Goal: Task Accomplishment & Management: Manage account settings

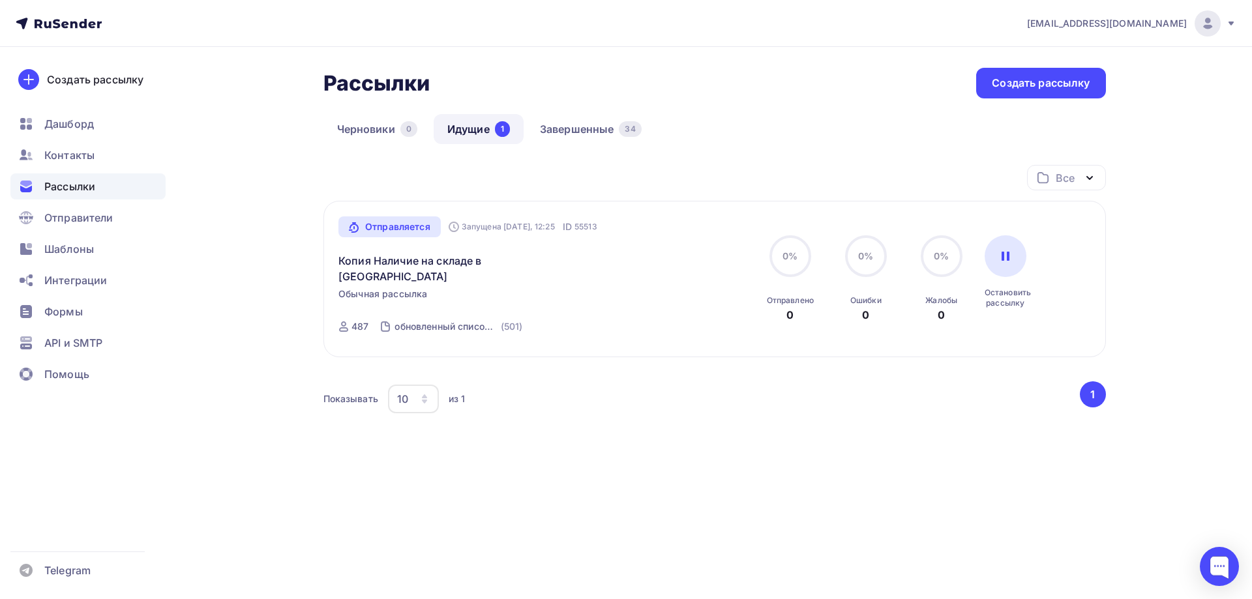
click at [55, 189] on span "Рассылки" at bounding box center [69, 187] width 51 height 16
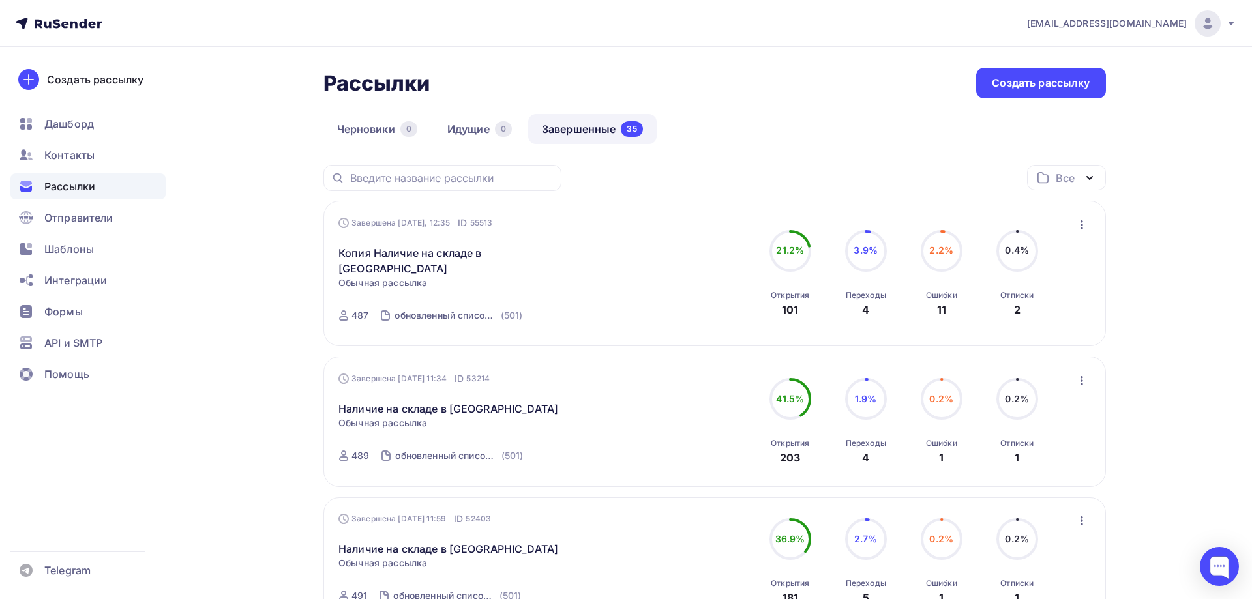
click at [1016, 254] on circle at bounding box center [1016, 250] width 39 height 39
click at [1066, 179] on div "Все" at bounding box center [1064, 178] width 18 height 16
click at [604, 217] on div "Завершена [DATE], 12:35 ID 55513 Копия Наличие на складе в [GEOGRAPHIC_DATA] Ст…" at bounding box center [486, 273] width 297 height 115
click at [700, 173] on div "Все Все папки Создать новую папку" at bounding box center [714, 183] width 782 height 36
click at [1083, 177] on icon "button" at bounding box center [1089, 178] width 16 height 16
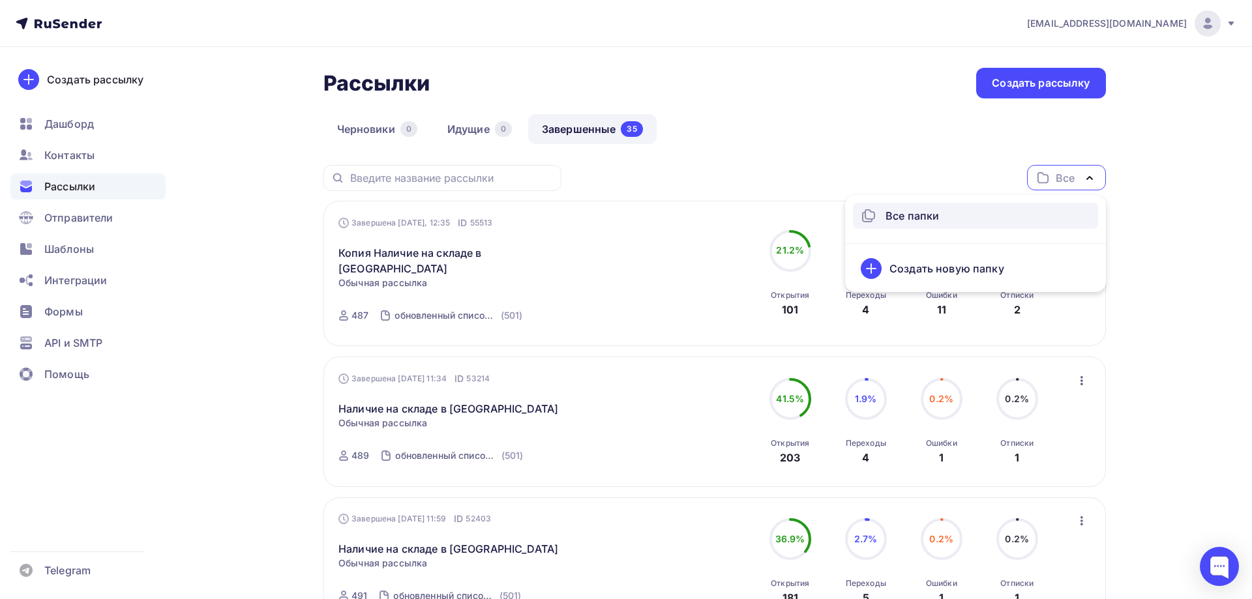
click at [450, 31] on nav "[EMAIL_ADDRESS][DOMAIN_NAME] Аккаунт Тарифы Выйти Создать рассылку [GEOGRAPHIC_…" at bounding box center [626, 23] width 1252 height 47
click at [1078, 174] on div "Все" at bounding box center [1066, 177] width 79 height 25
click at [718, 130] on div "Черновики 0 Идущие 0 Завершенные 35" at bounding box center [714, 139] width 782 height 51
click at [1017, 251] on circle at bounding box center [1016, 250] width 39 height 39
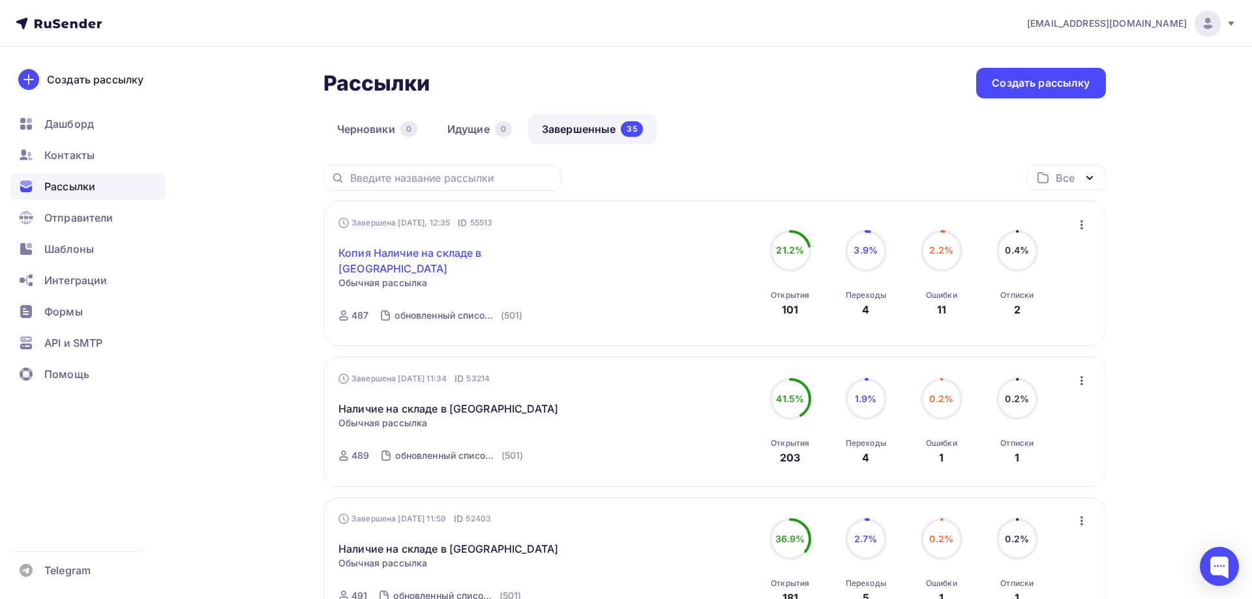
click at [423, 256] on link "Копия Наличие на складе в [GEOGRAPHIC_DATA]" at bounding box center [450, 260] width 224 height 31
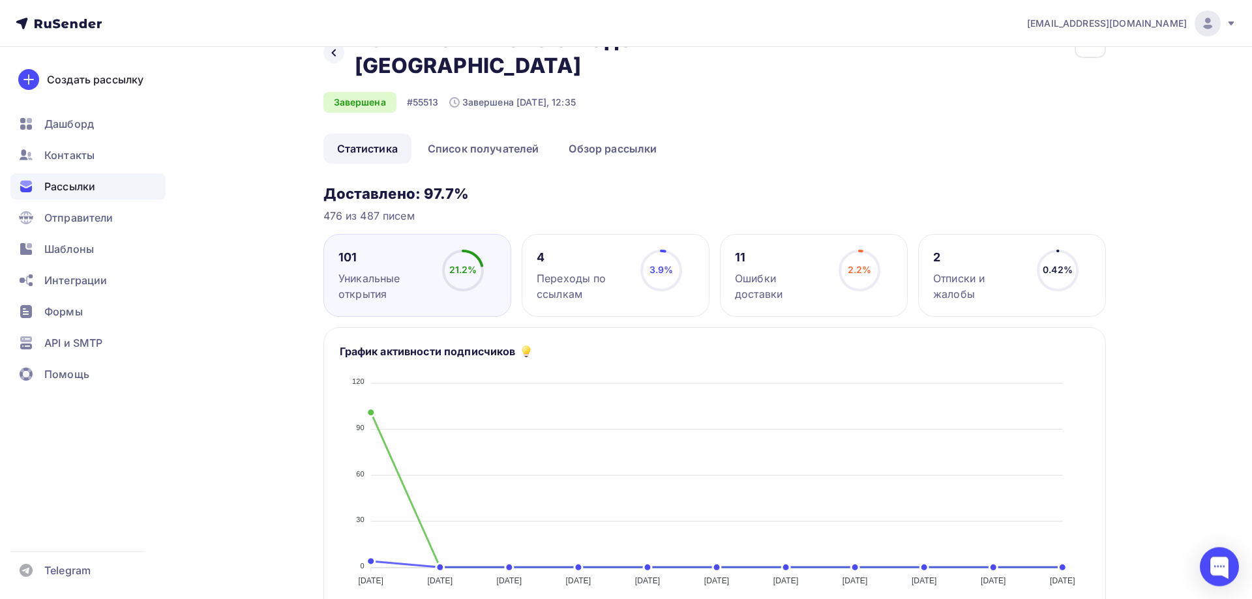
scroll to position [66, 0]
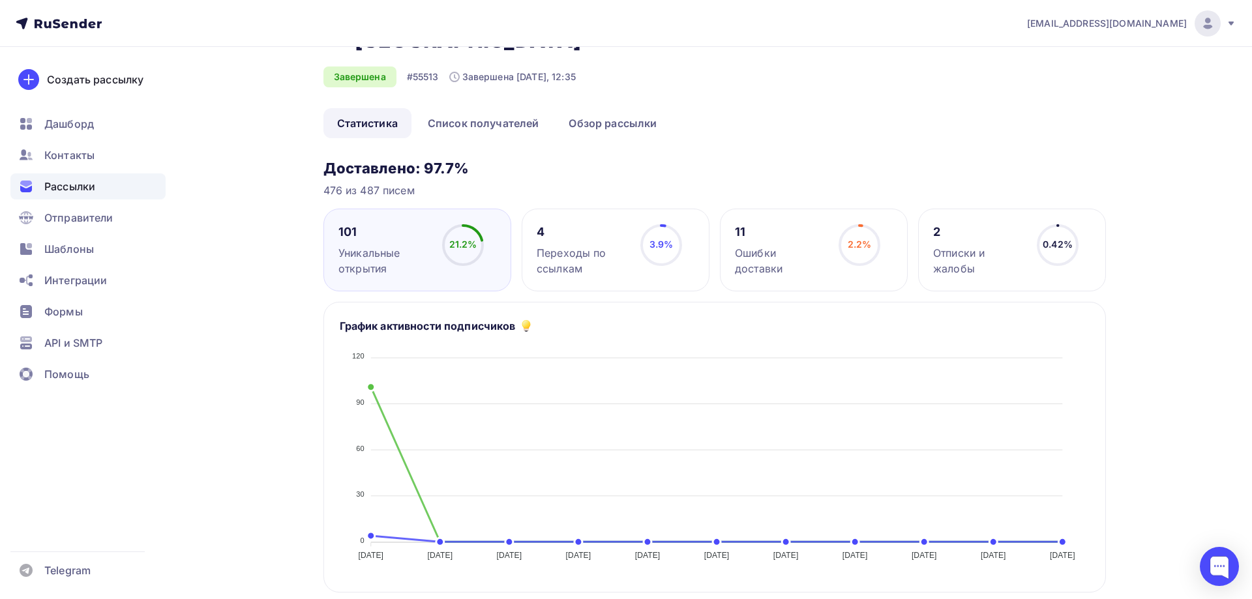
drag, startPoint x: 960, startPoint y: 218, endPoint x: 956, endPoint y: 225, distance: 7.9
click at [959, 224] on div "2 Отписки и жалобы" at bounding box center [979, 250] width 92 height 52
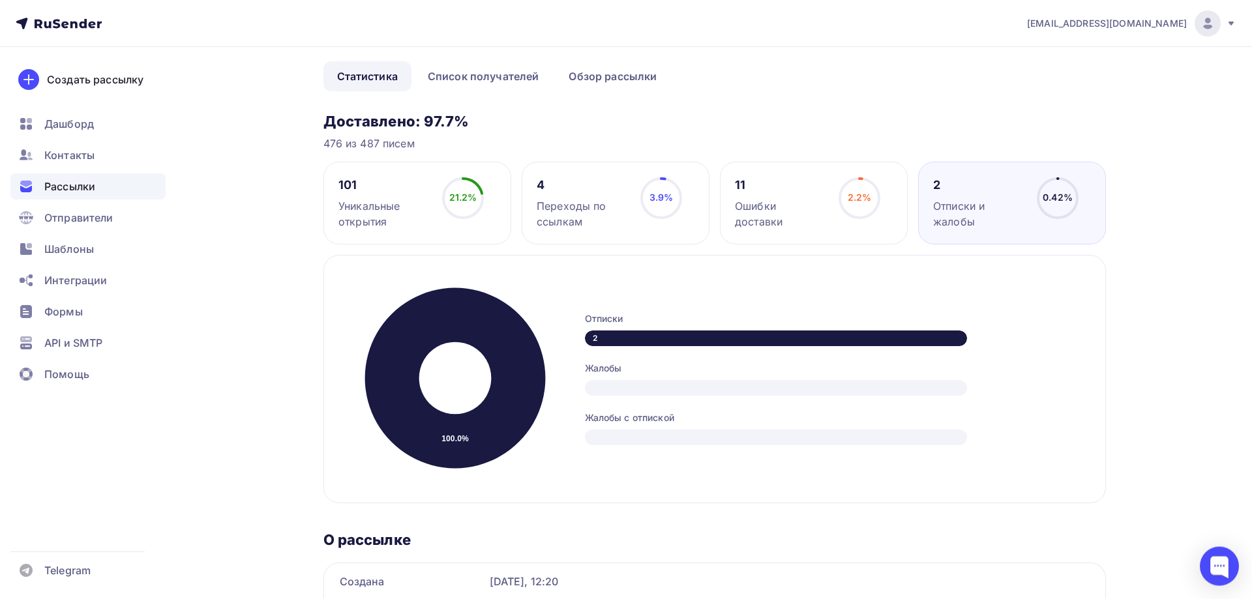
scroll to position [215, 0]
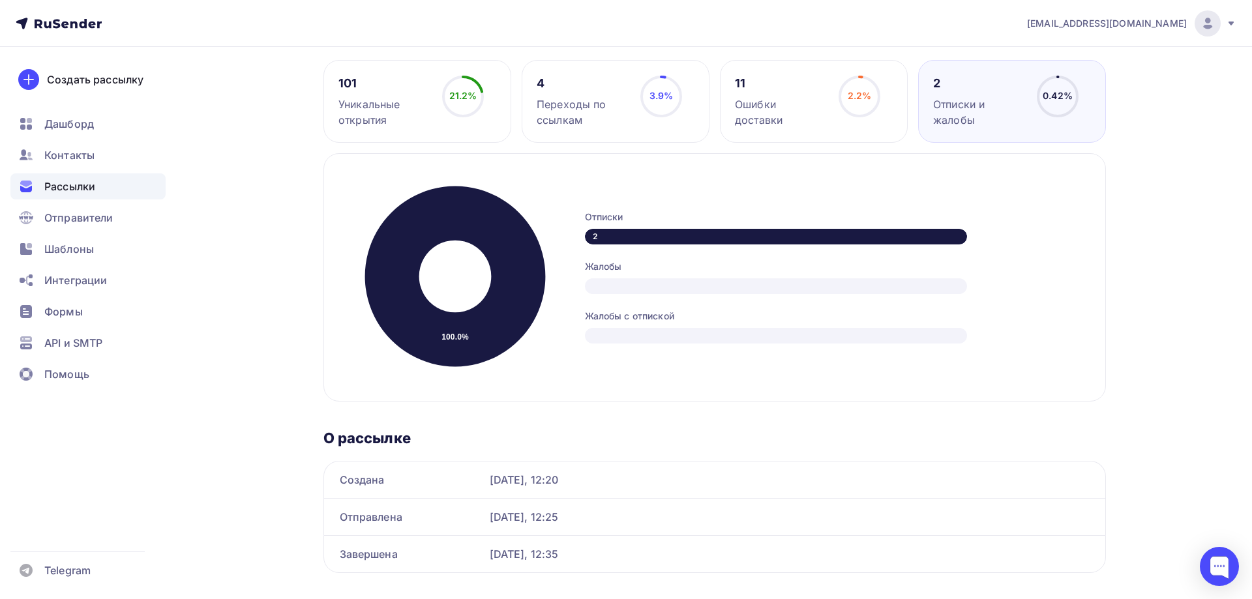
click at [603, 260] on div "Жалобы" at bounding box center [832, 266] width 494 height 13
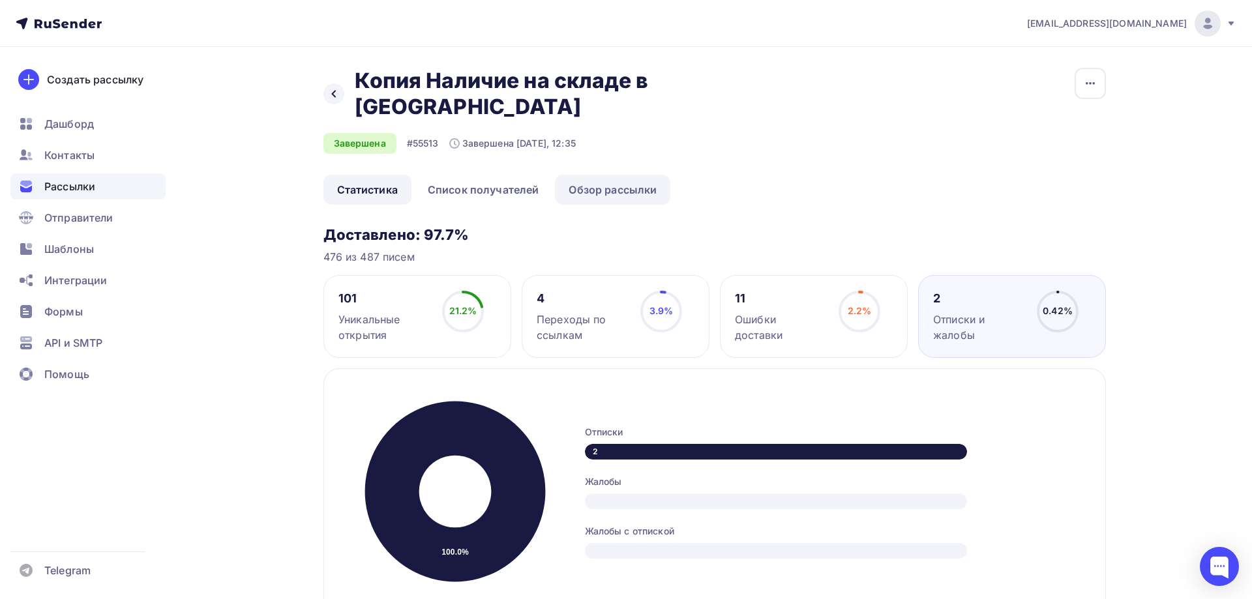
click at [637, 175] on link "Обзор рассылки" at bounding box center [612, 190] width 115 height 30
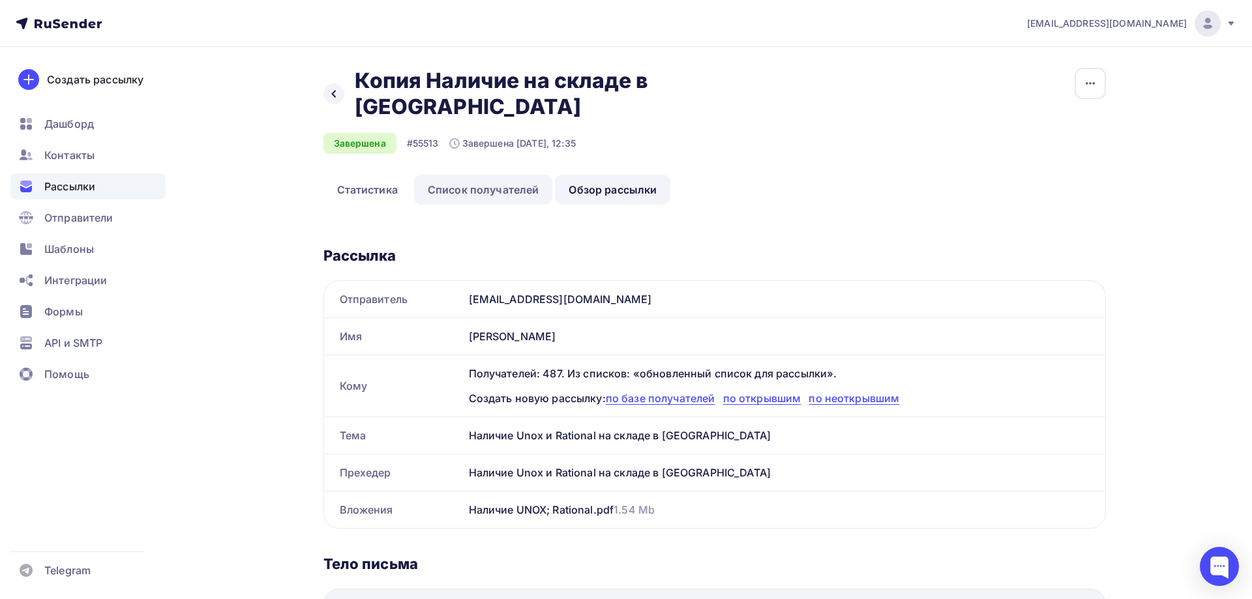
click at [463, 175] on link "Список получателей" at bounding box center [483, 190] width 139 height 30
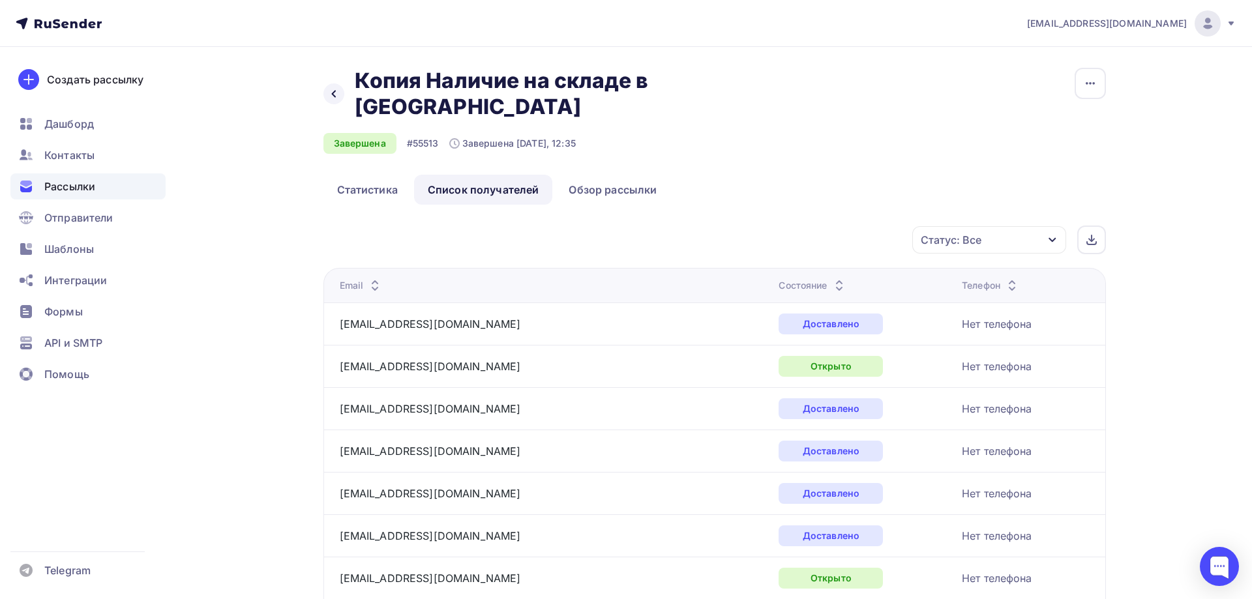
click at [1056, 235] on icon "button" at bounding box center [1052, 240] width 10 height 10
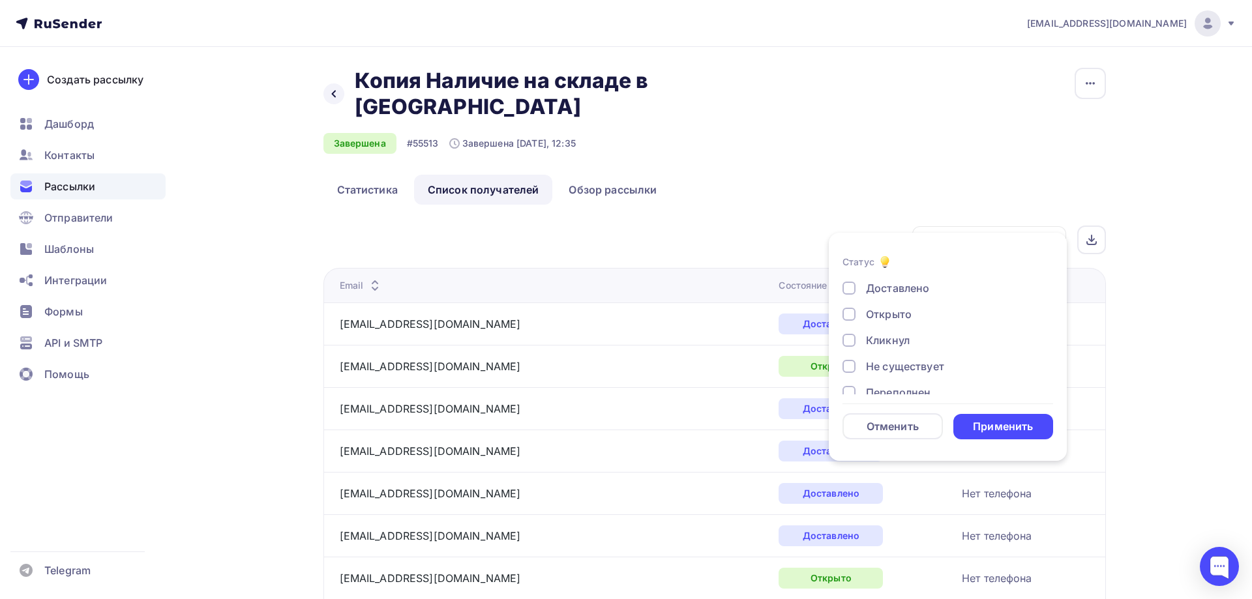
scroll to position [121, 0]
click at [850, 355] on div at bounding box center [848, 350] width 13 height 13
click at [848, 326] on div at bounding box center [848, 323] width 13 height 13
click at [1004, 426] on div "Применить" at bounding box center [1003, 426] width 60 height 15
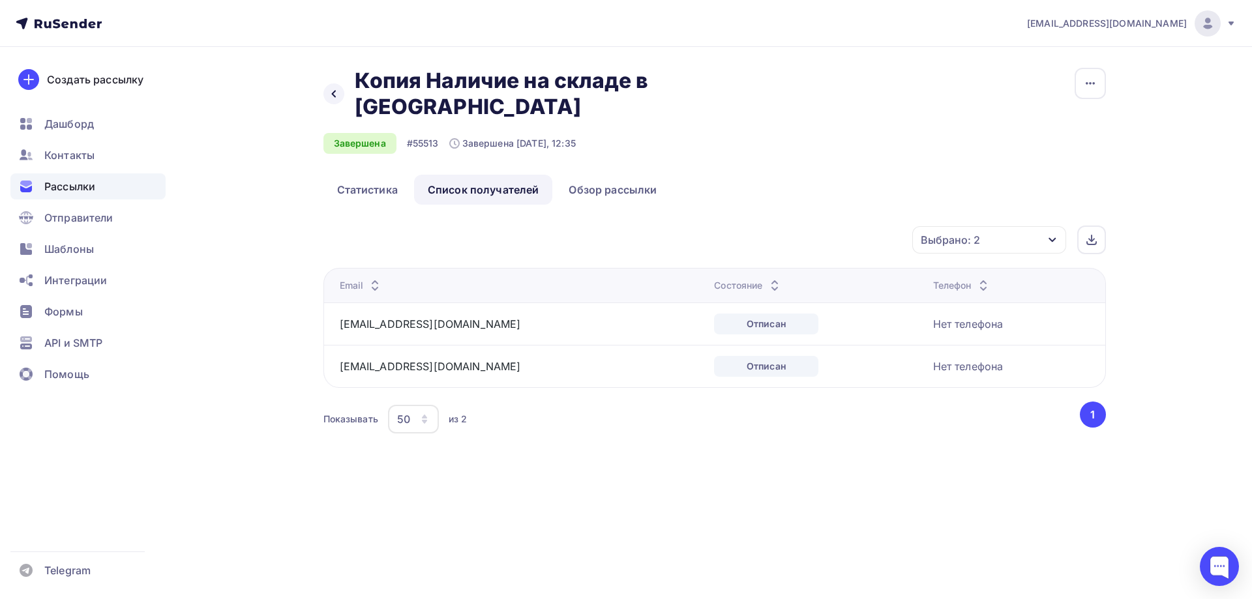
drag, startPoint x: 470, startPoint y: 297, endPoint x: 337, endPoint y: 295, distance: 133.0
click at [337, 302] on td "[EMAIL_ADDRESS][DOMAIN_NAME]" at bounding box center [516, 323] width 386 height 42
copy link "[EMAIL_ADDRESS][DOMAIN_NAME]"
click at [51, 151] on span "Контакты" at bounding box center [69, 155] width 50 height 16
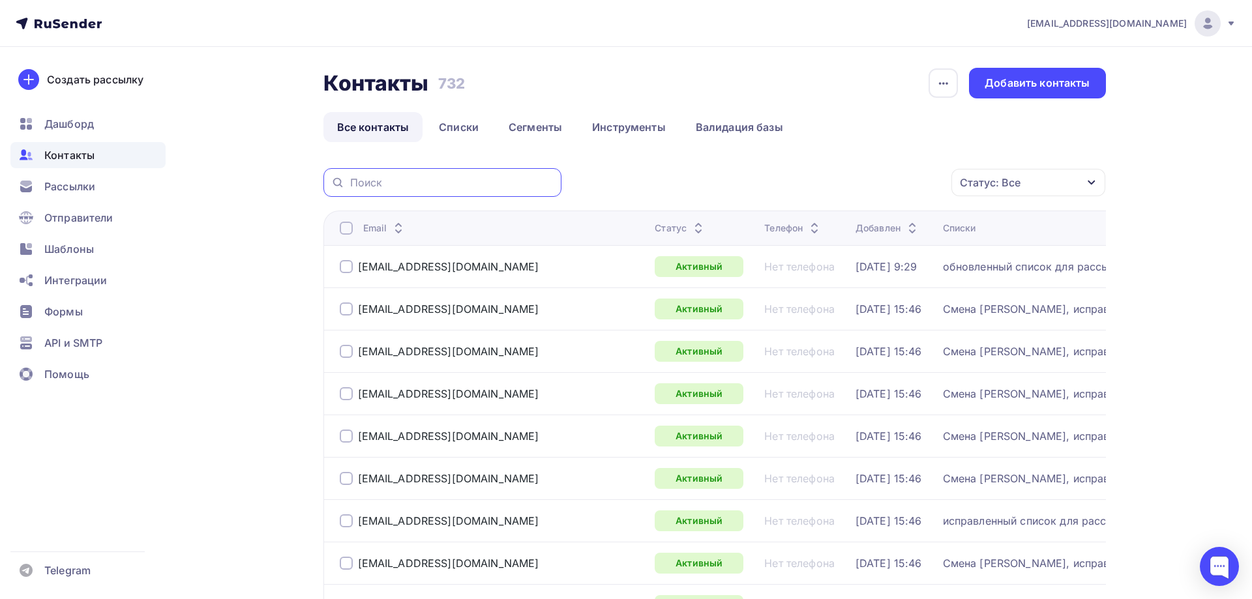
click at [368, 185] on input "text" at bounding box center [451, 182] width 203 height 14
paste input "[EMAIL_ADDRESS][DOMAIN_NAME]"
type input "[EMAIL_ADDRESS][DOMAIN_NAME]"
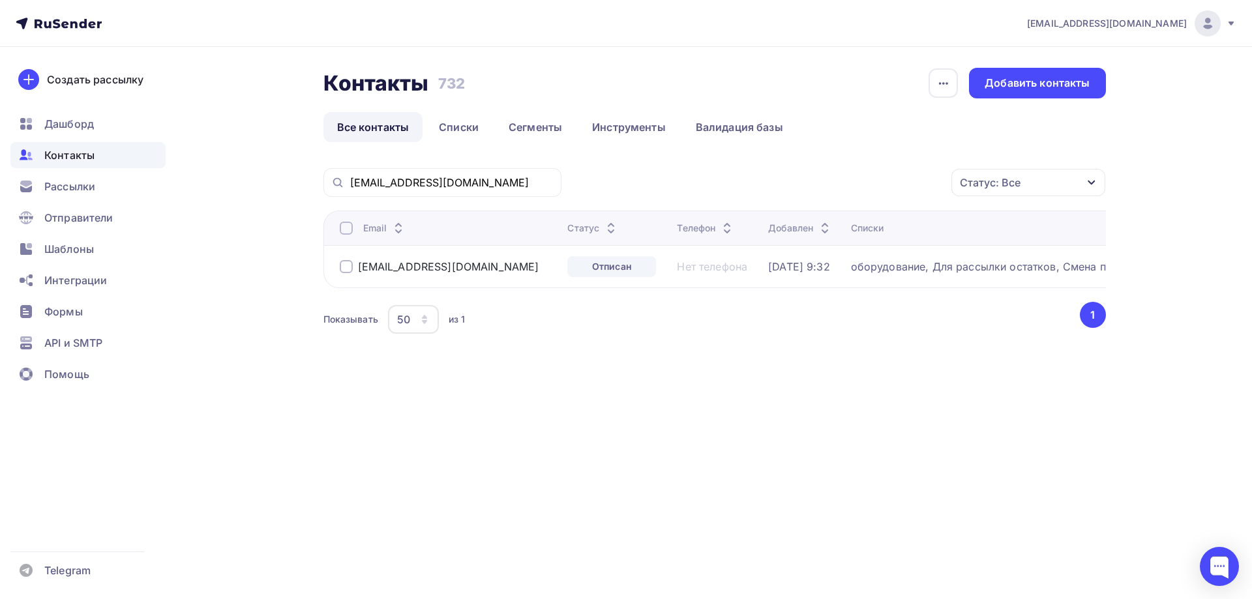
click at [353, 269] on div "[EMAIL_ADDRESS][DOMAIN_NAME]" at bounding box center [439, 266] width 199 height 13
click at [349, 269] on div at bounding box center [346, 266] width 13 height 13
click at [926, 184] on icon "button" at bounding box center [924, 183] width 16 height 16
click at [798, 274] on div "Удалить" at bounding box center [805, 273] width 43 height 16
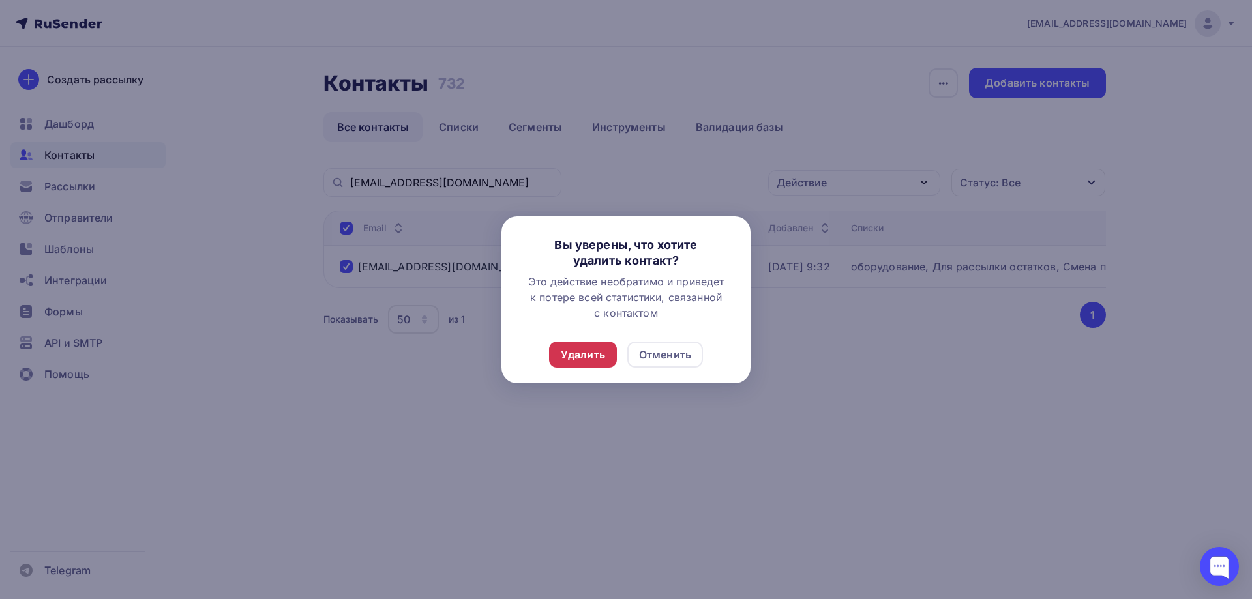
click at [586, 356] on div "Удалить" at bounding box center [583, 355] width 44 height 16
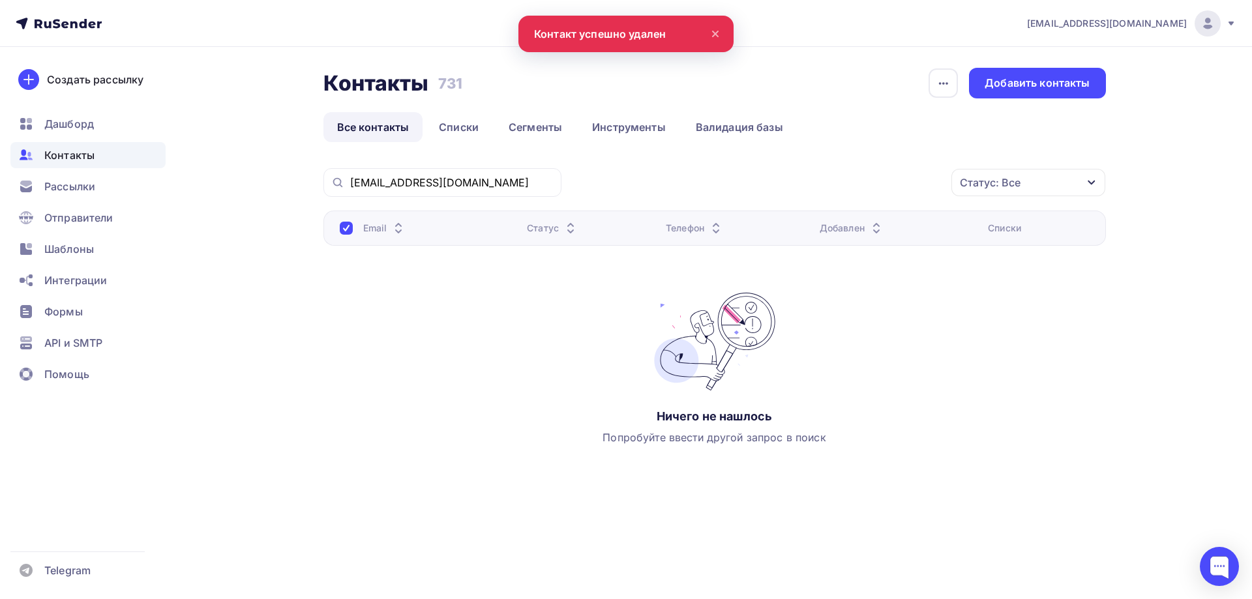
click at [58, 155] on span "Контакты" at bounding box center [69, 155] width 50 height 16
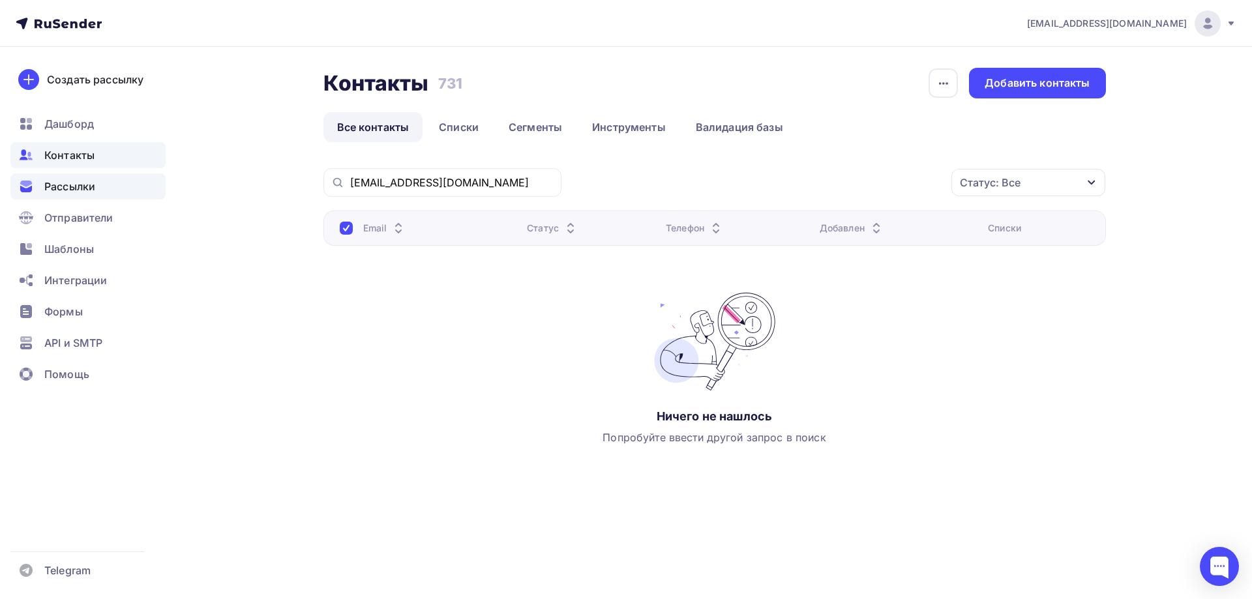
click at [72, 186] on span "Рассылки" at bounding box center [69, 187] width 51 height 16
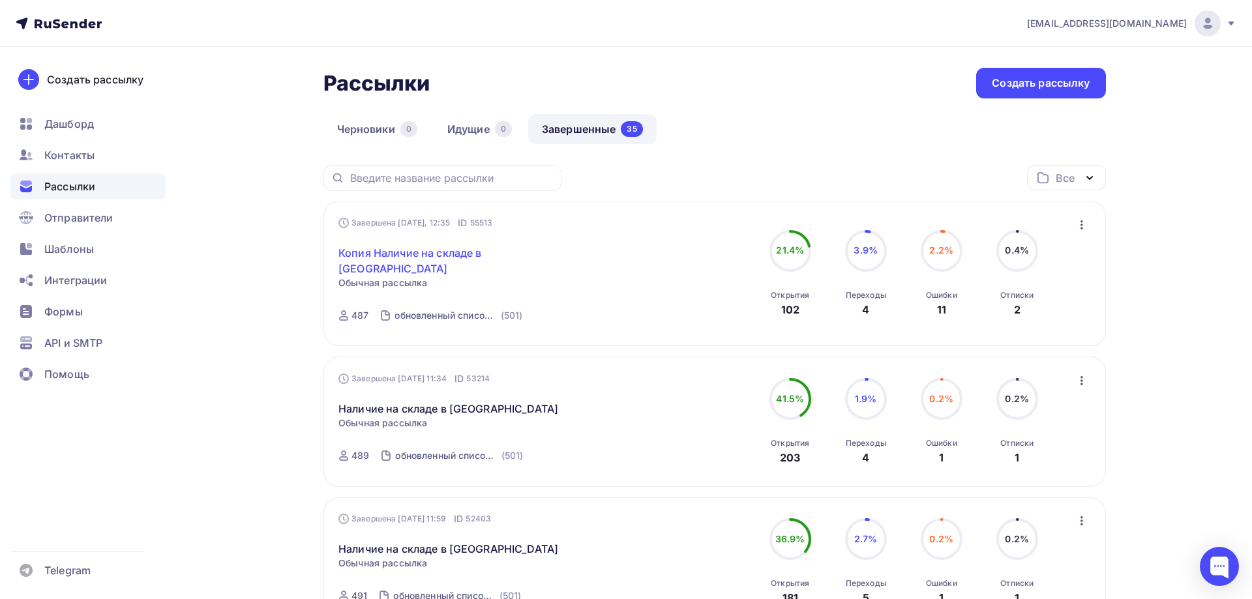
click at [443, 250] on link "Копия Наличие на складе в [GEOGRAPHIC_DATA]" at bounding box center [450, 260] width 224 height 31
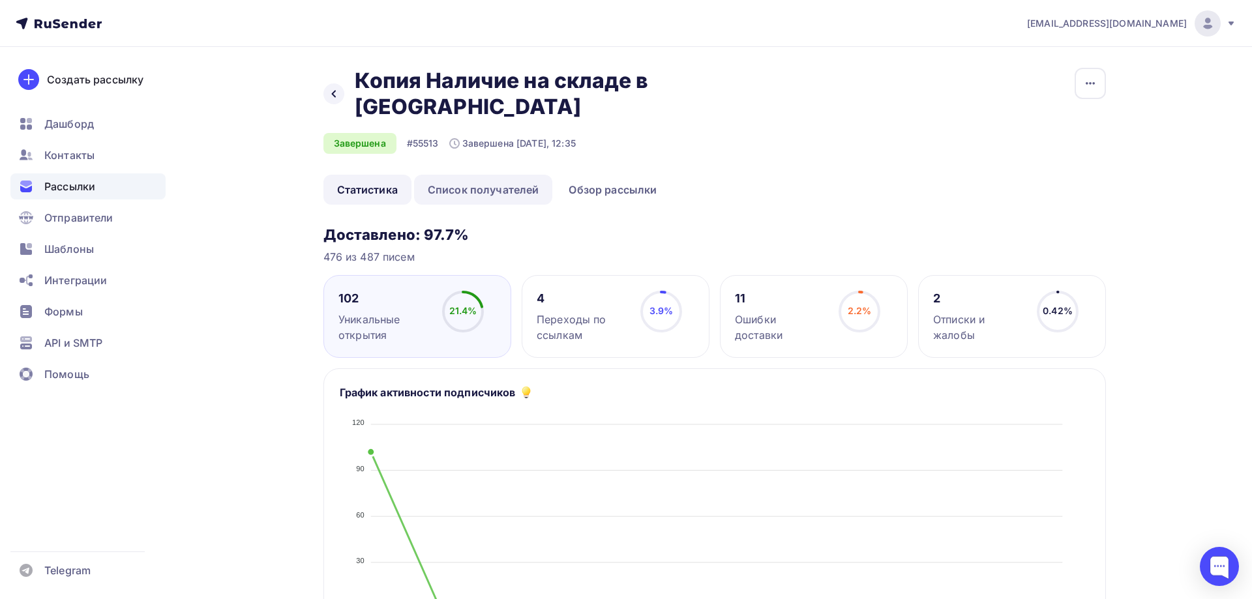
click at [516, 175] on link "Список получателей" at bounding box center [483, 190] width 139 height 30
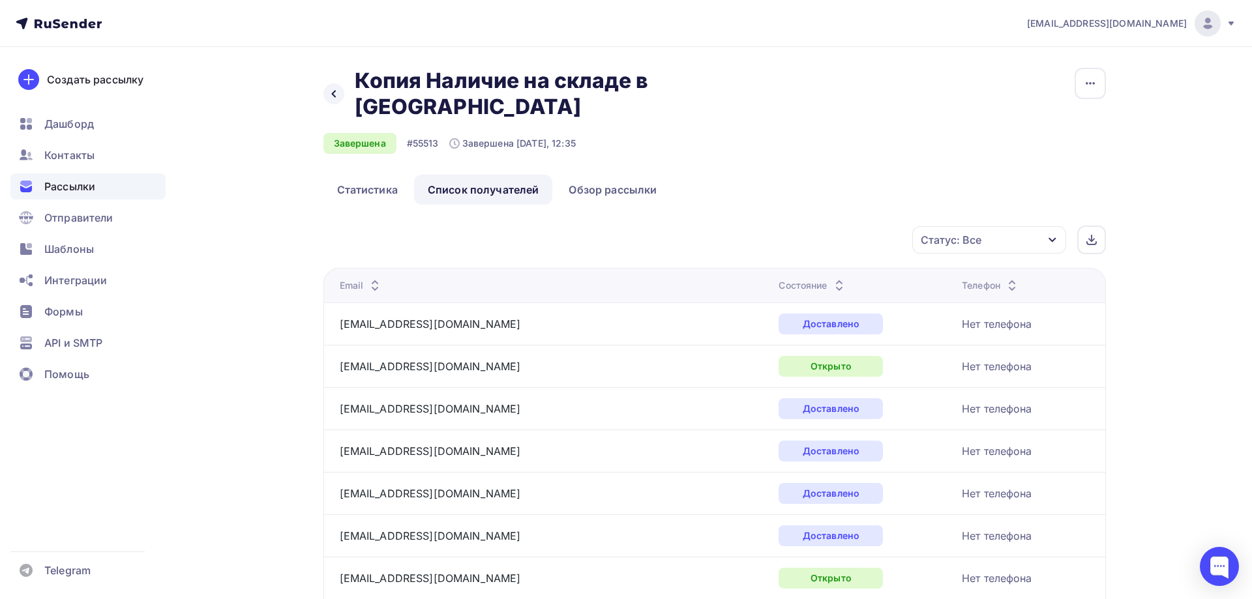
click at [998, 226] on div "Статус: Все" at bounding box center [989, 239] width 154 height 27
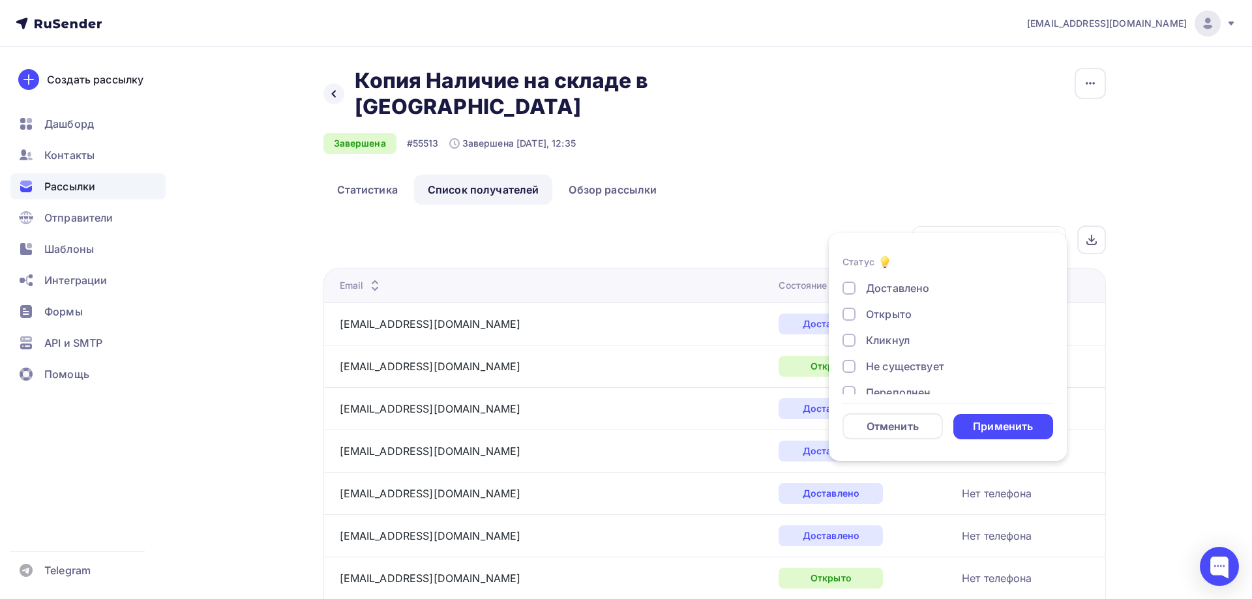
scroll to position [121, 0]
click at [851, 349] on div at bounding box center [848, 350] width 13 height 13
click at [853, 326] on div at bounding box center [848, 323] width 13 height 13
click at [1014, 424] on div "Применить" at bounding box center [1003, 426] width 60 height 15
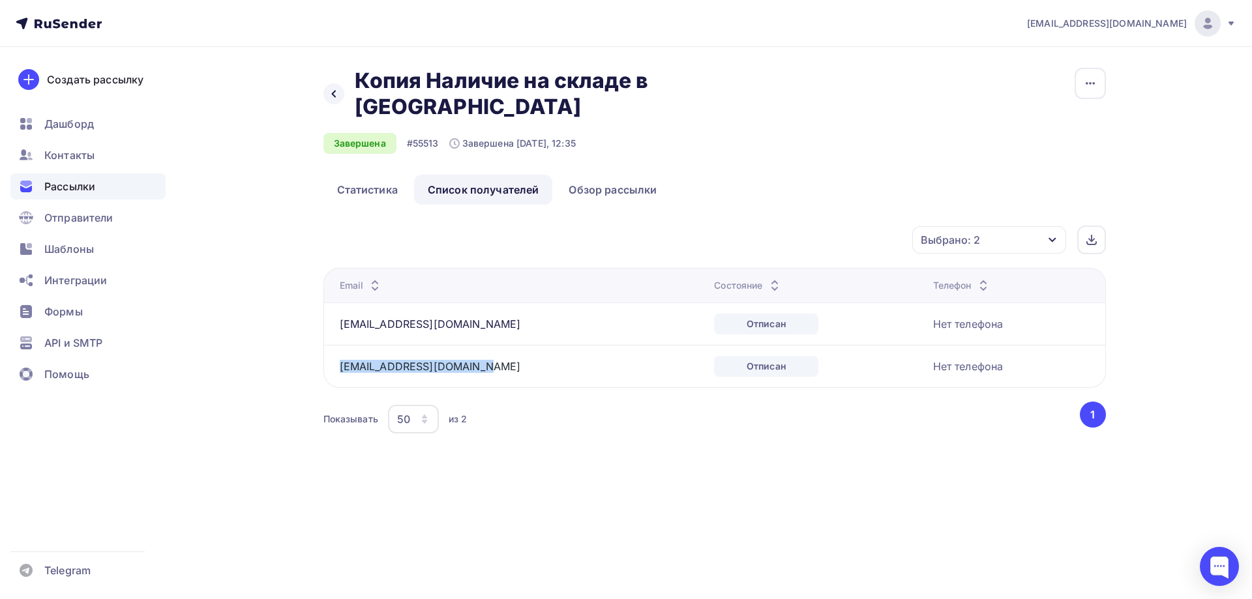
drag, startPoint x: 409, startPoint y: 344, endPoint x: 338, endPoint y: 342, distance: 71.7
click at [338, 345] on td "[EMAIL_ADDRESS][DOMAIN_NAME]" at bounding box center [516, 366] width 386 height 42
copy link "[EMAIL_ADDRESS][DOMAIN_NAME]"
click at [645, 458] on div "Назад Копия Наличие на складе в [GEOGRAPHIC_DATA] Копия Наличие на складе в [GE…" at bounding box center [626, 268] width 1068 height 442
click at [63, 155] on span "Контакты" at bounding box center [69, 155] width 50 height 16
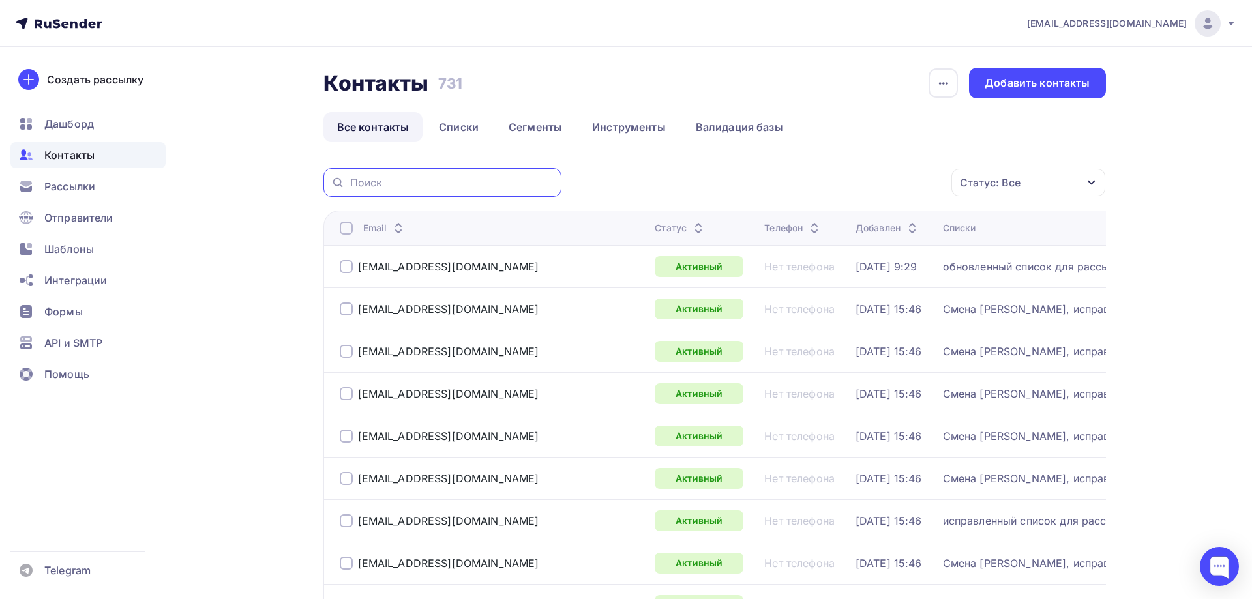
click at [420, 177] on input "text" at bounding box center [451, 182] width 203 height 14
paste input "[EMAIL_ADDRESS][DOMAIN_NAME]"
type input "[EMAIL_ADDRESS][DOMAIN_NAME]"
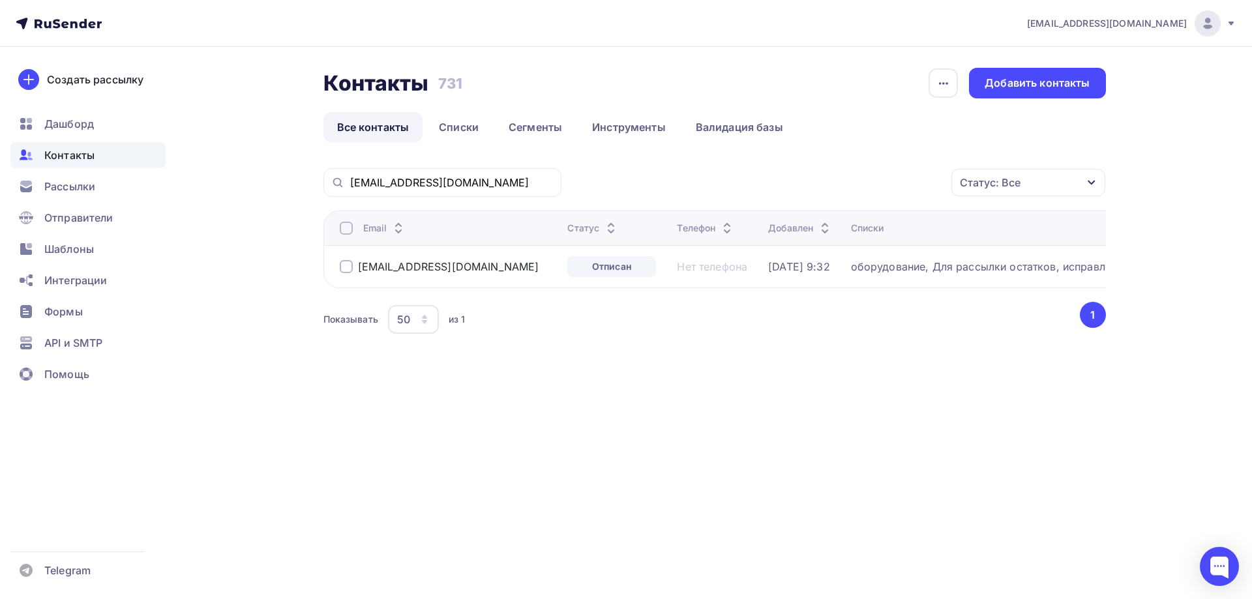
click at [345, 267] on div at bounding box center [346, 266] width 13 height 13
click at [567, 267] on div "Отписан" at bounding box center [611, 266] width 89 height 21
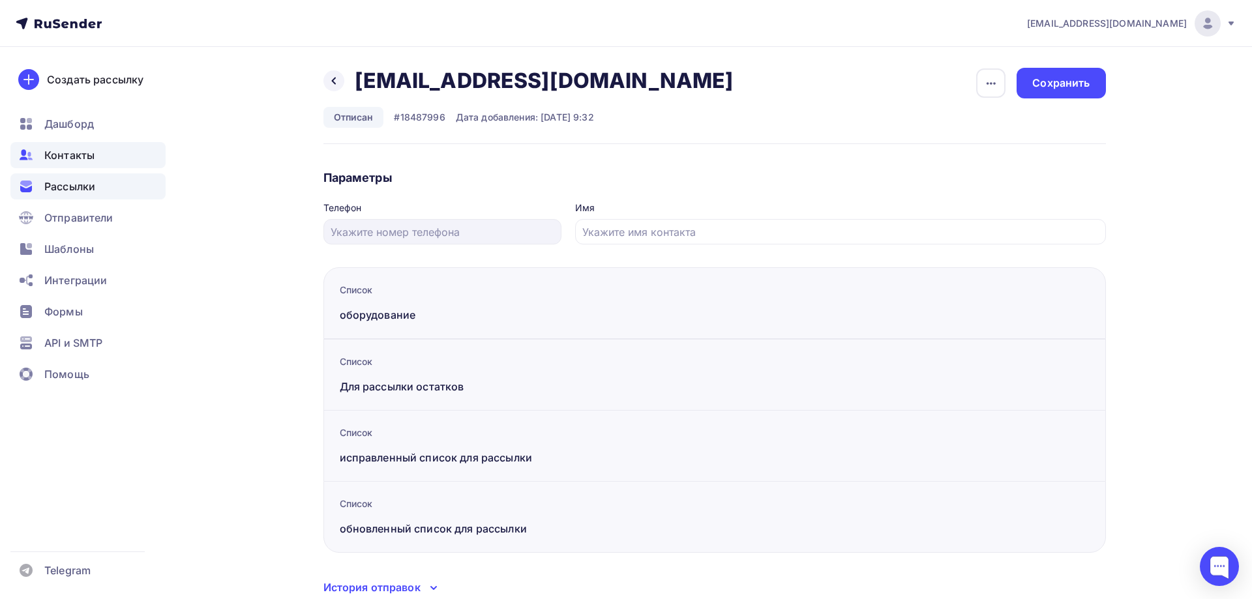
click at [68, 185] on span "Рассылки" at bounding box center [69, 187] width 51 height 16
